Goal: Information Seeking & Learning: Learn about a topic

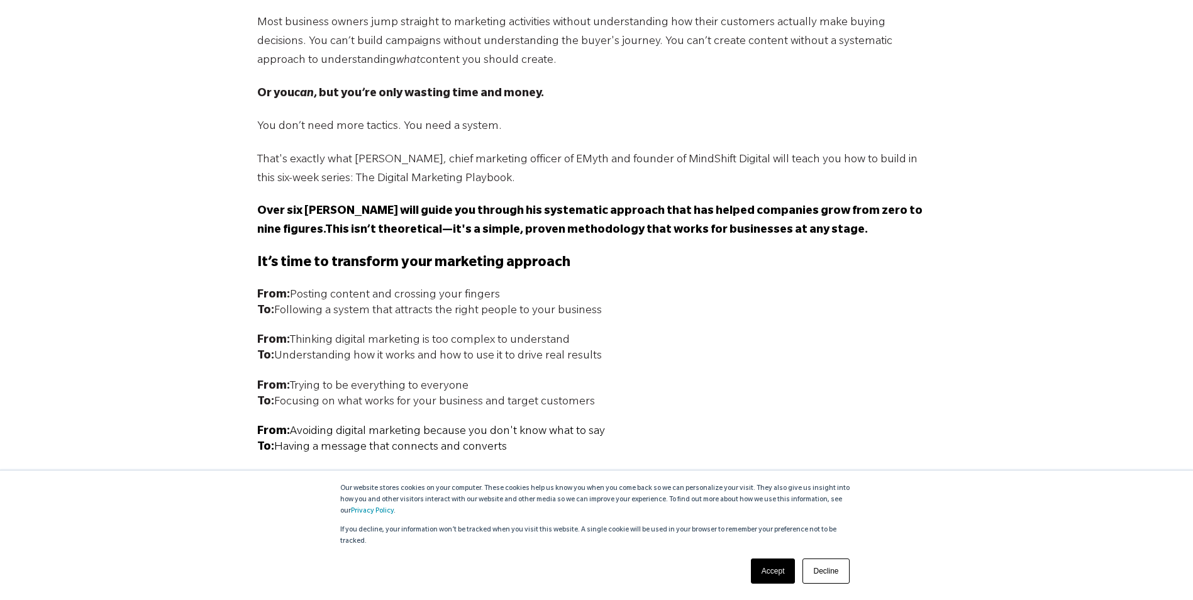
scroll to position [880, 0]
drag, startPoint x: 689, startPoint y: 482, endPoint x: 691, endPoint y: 510, distance: 28.4
drag, startPoint x: 691, startPoint y: 510, endPoint x: 749, endPoint y: 555, distance: 74.0
click at [749, 555] on div "Accept Decline" at bounding box center [800, 571] width 106 height 33
click at [760, 563] on link "Accept" at bounding box center [773, 570] width 45 height 25
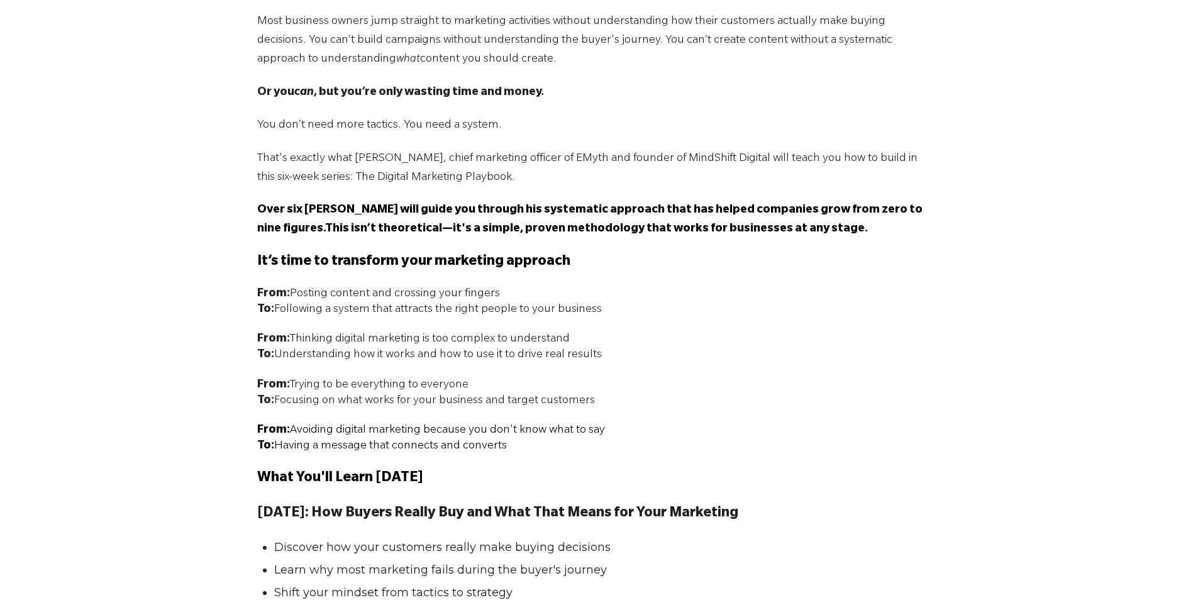
scroll to position [1006, 0]
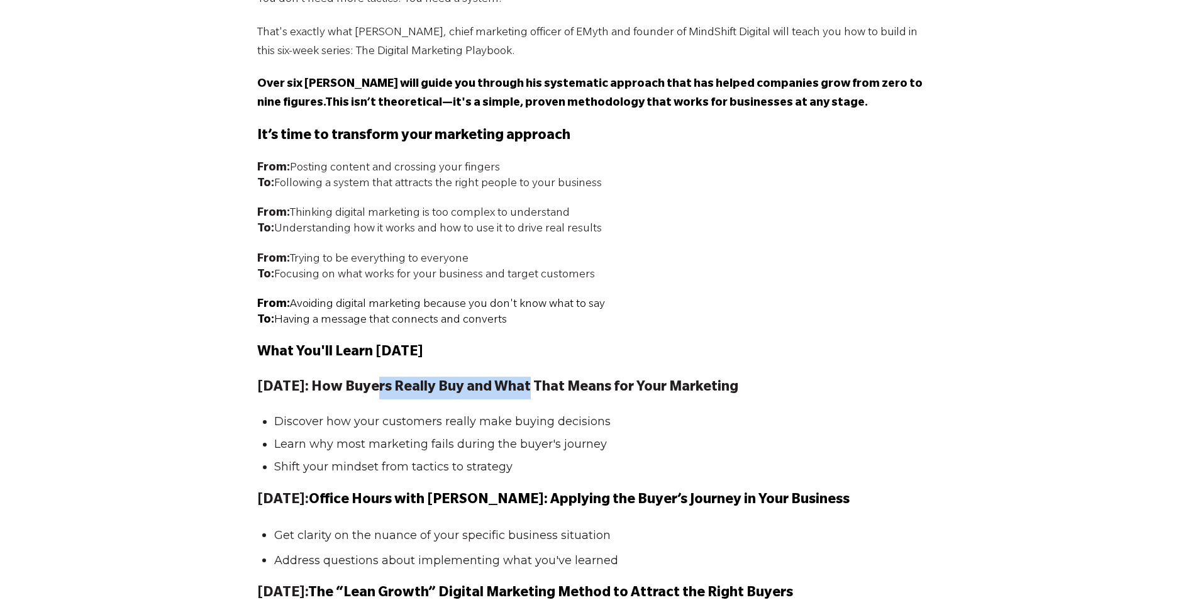
drag, startPoint x: 570, startPoint y: 402, endPoint x: 614, endPoint y: 404, distance: 43.4
drag, startPoint x: 614, startPoint y: 404, endPoint x: 663, endPoint y: 424, distance: 53.6
click at [663, 424] on li "Discover how your customers really make buying decisions" at bounding box center [601, 422] width 655 height 16
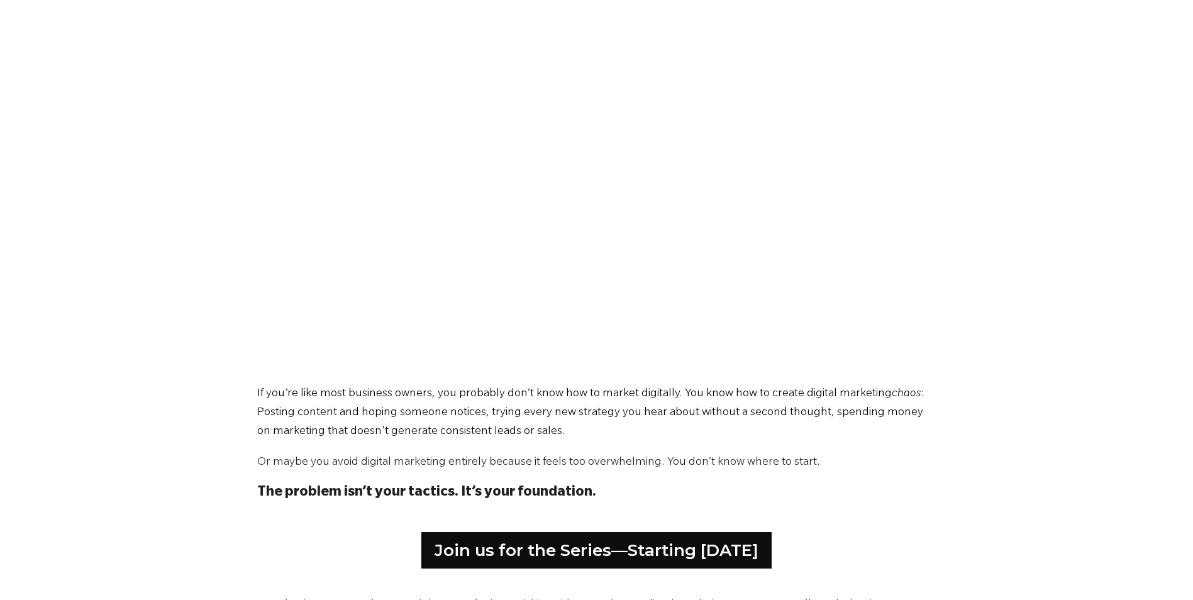
scroll to position [291, 0]
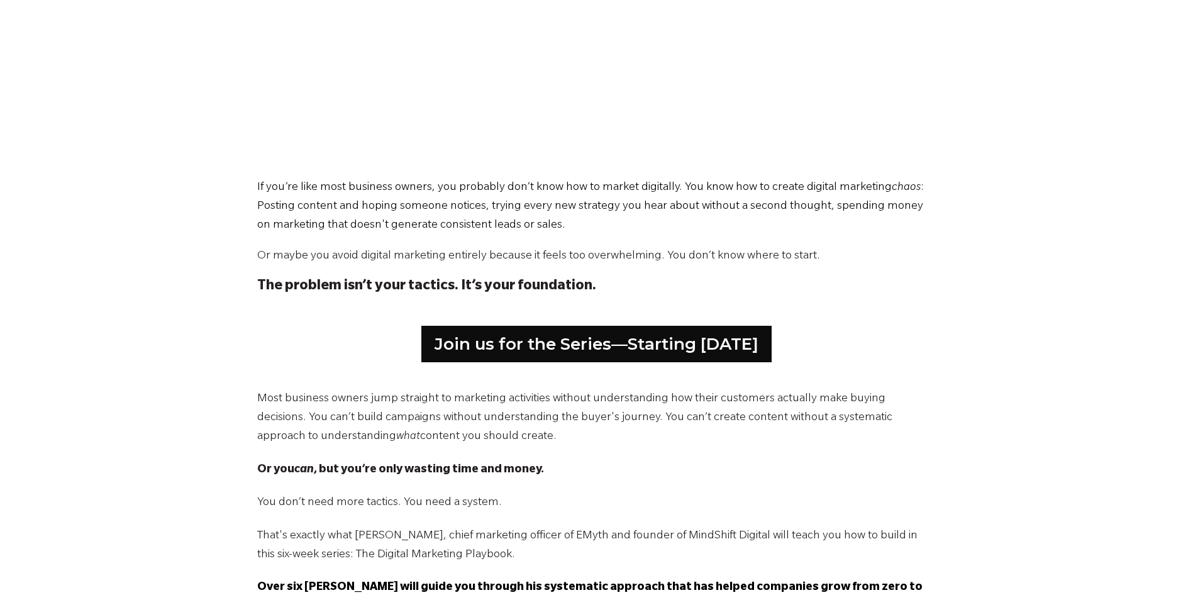
scroll to position [126, 0]
